Goal: Task Accomplishment & Management: Use online tool/utility

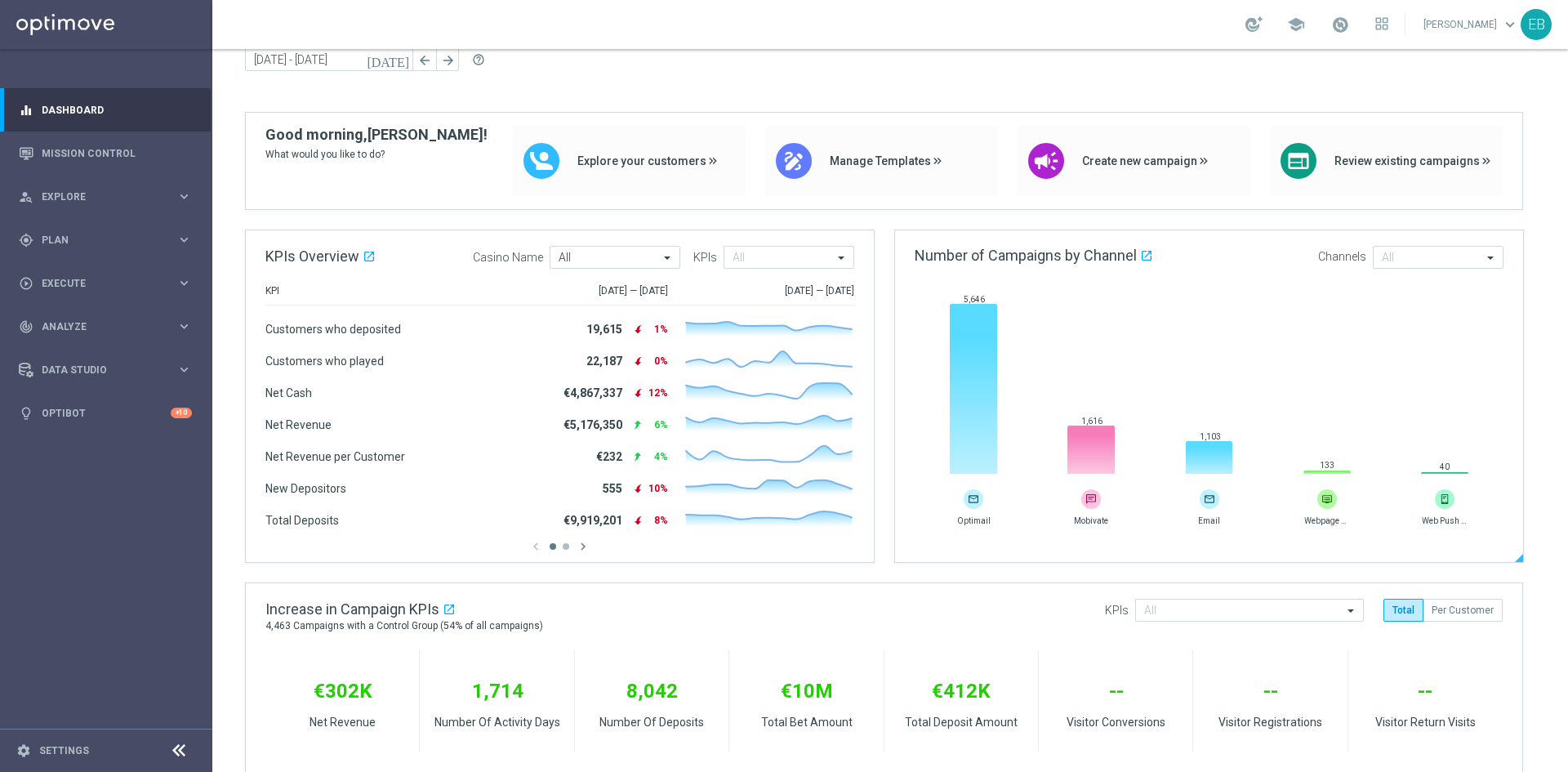
scroll to position [245, 0]
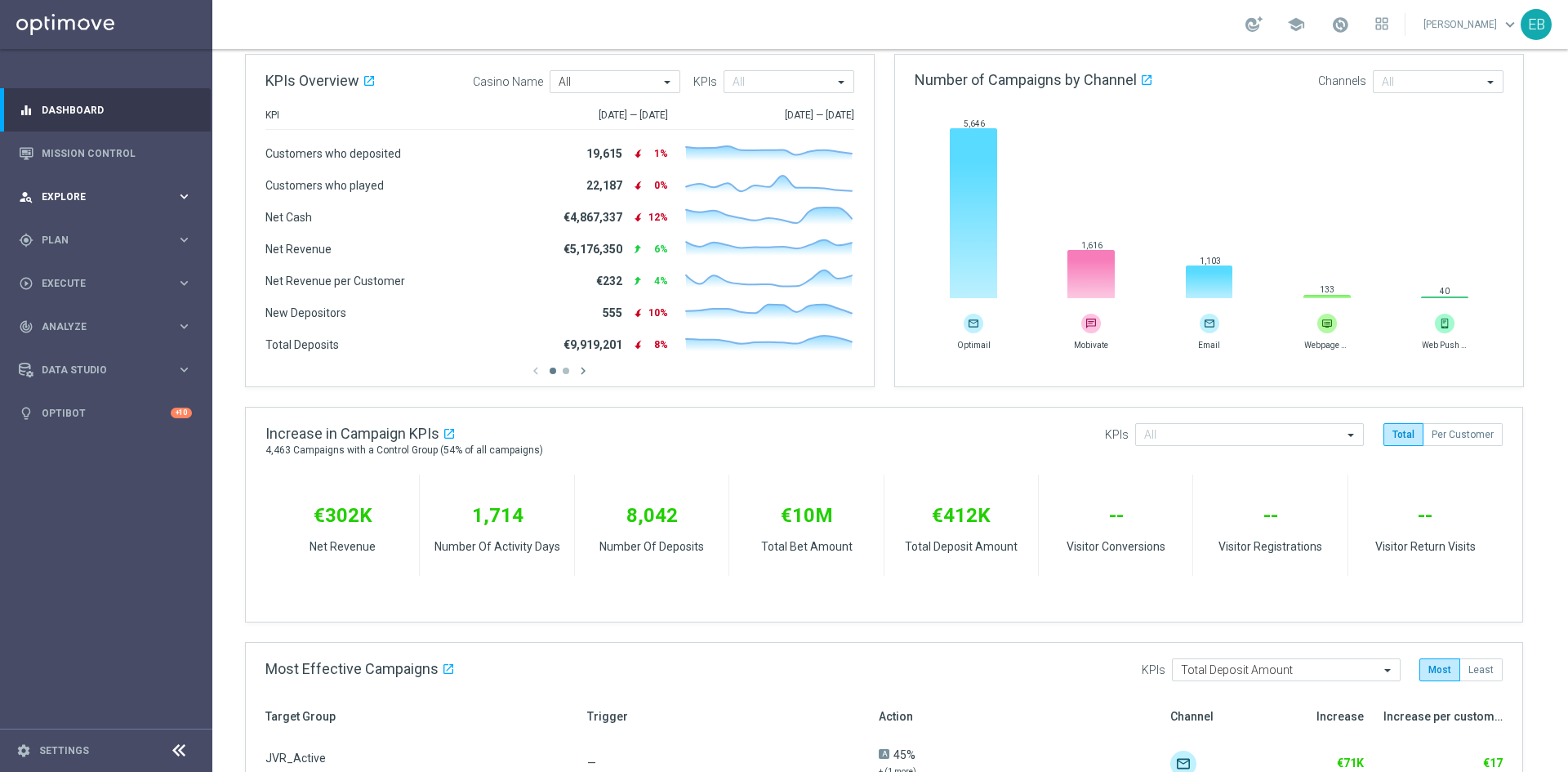
click at [101, 199] on span "Explore" at bounding box center [109, 197] width 135 height 9
click at [89, 428] on div "gps_fixed Plan keyboard_arrow_right" at bounding box center [105, 436] width 211 height 43
click at [86, 322] on span "Templates" at bounding box center [101, 323] width 117 height 9
click at [87, 346] on link "Optimail" at bounding box center [110, 347] width 119 height 13
